Goal: Information Seeking & Learning: Stay updated

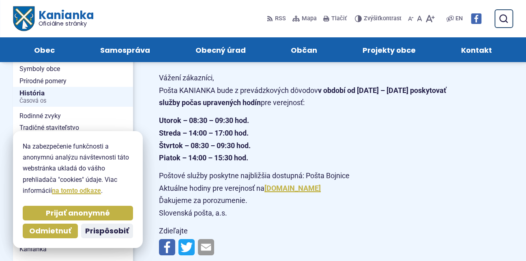
scroll to position [122, 0]
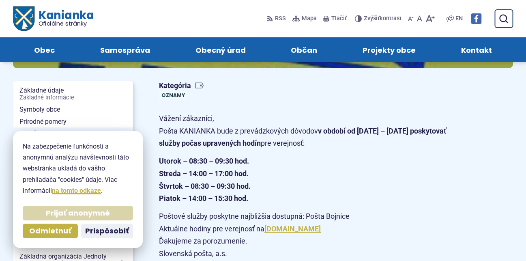
click at [62, 209] on span "Prijať anonymné" at bounding box center [78, 213] width 64 height 9
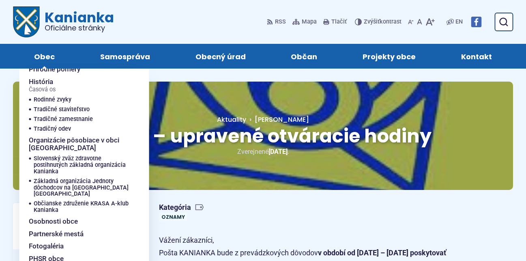
scroll to position [0, 0]
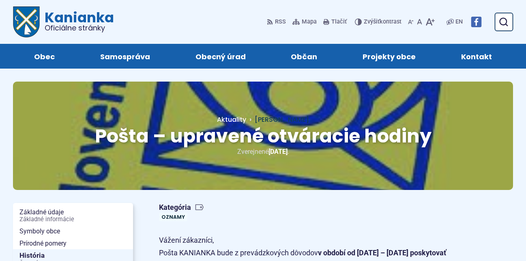
click at [255, 117] on span "Hlavná stránka" at bounding box center [282, 119] width 54 height 9
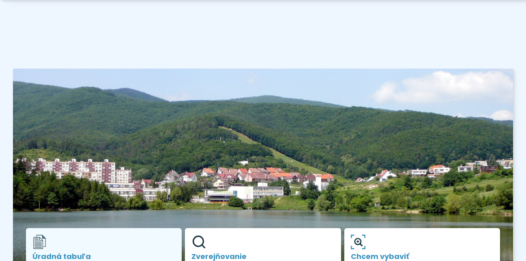
scroll to position [162, 0]
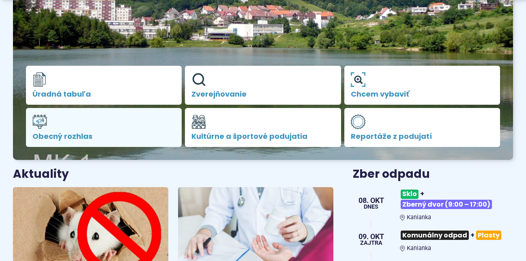
click at [59, 134] on span "Obecný rozhlas" at bounding box center [103, 136] width 143 height 8
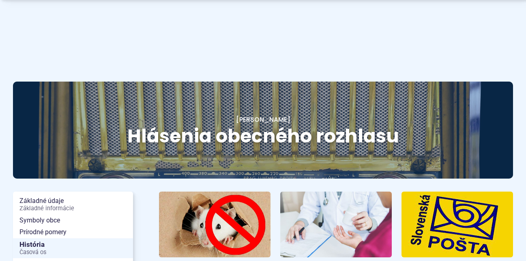
scroll to position [81, 0]
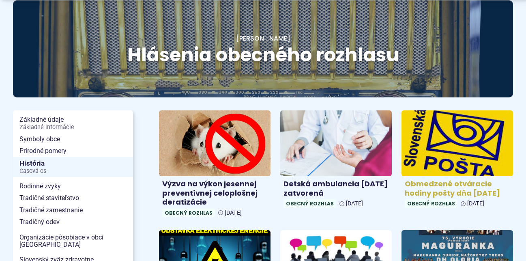
click at [432, 182] on h4 "Obmedzené otváracie hodiny pošty dňa [DATE]" at bounding box center [457, 188] width 105 height 18
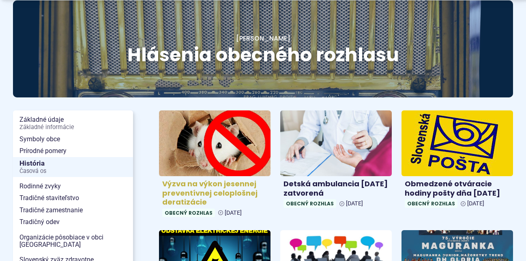
scroll to position [203, 0]
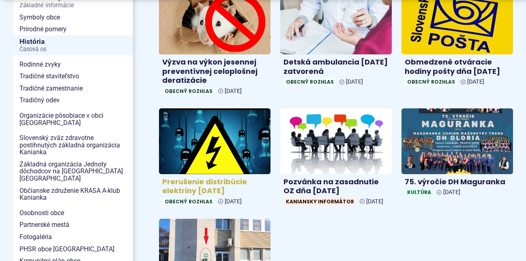
click at [192, 157] on img at bounding box center [215, 142] width 128 height 76
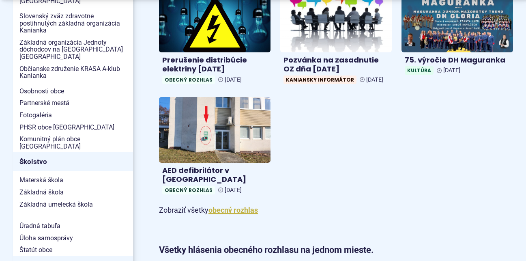
scroll to position [447, 0]
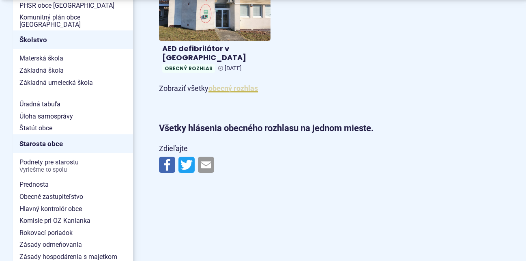
click at [243, 88] on link "obecný rozhlas" at bounding box center [234, 88] width 50 height 9
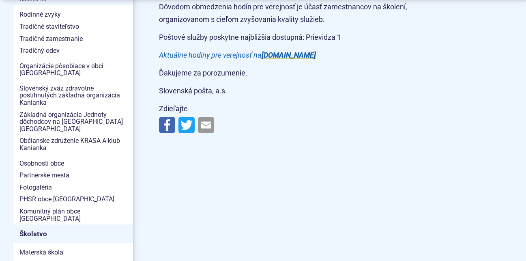
scroll to position [122, 0]
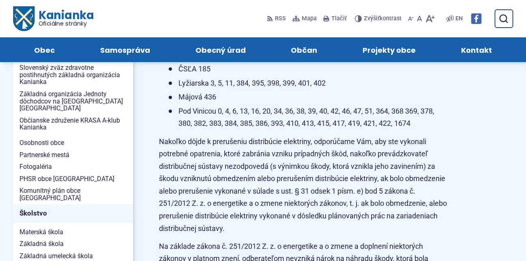
scroll to position [203, 0]
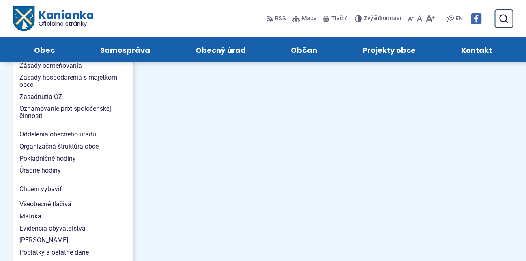
scroll to position [568, 0]
